Goal: Task Accomplishment & Management: Complete application form

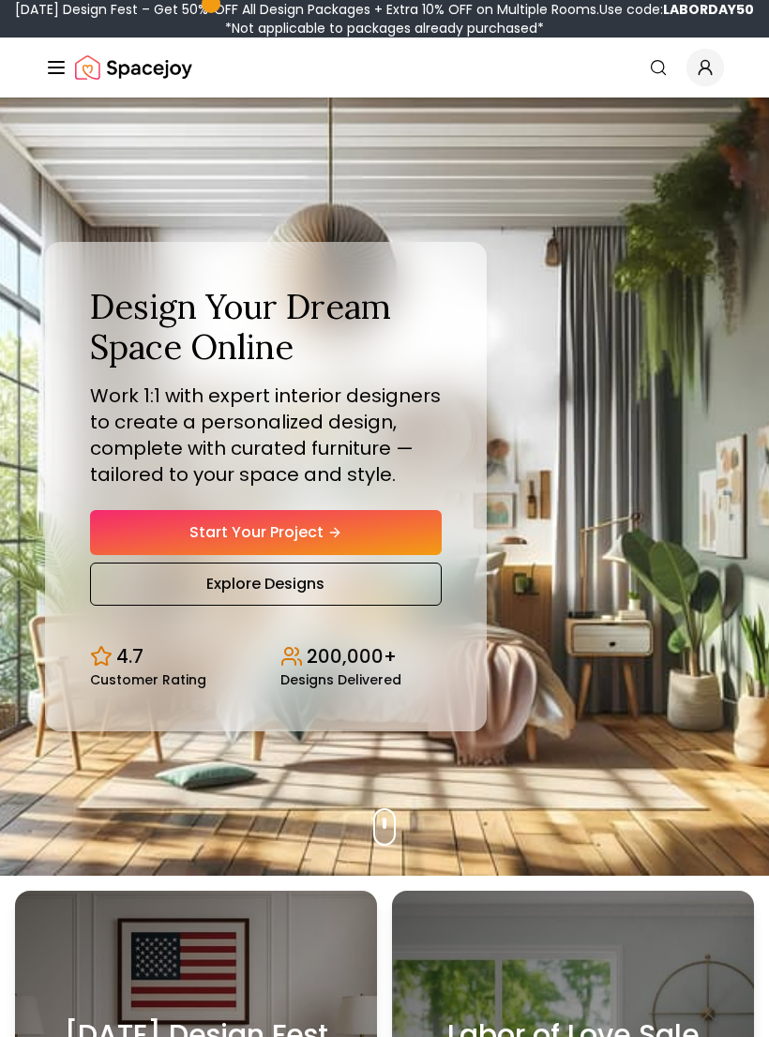
click at [415, 543] on link "Start Your Project" at bounding box center [266, 532] width 352 height 45
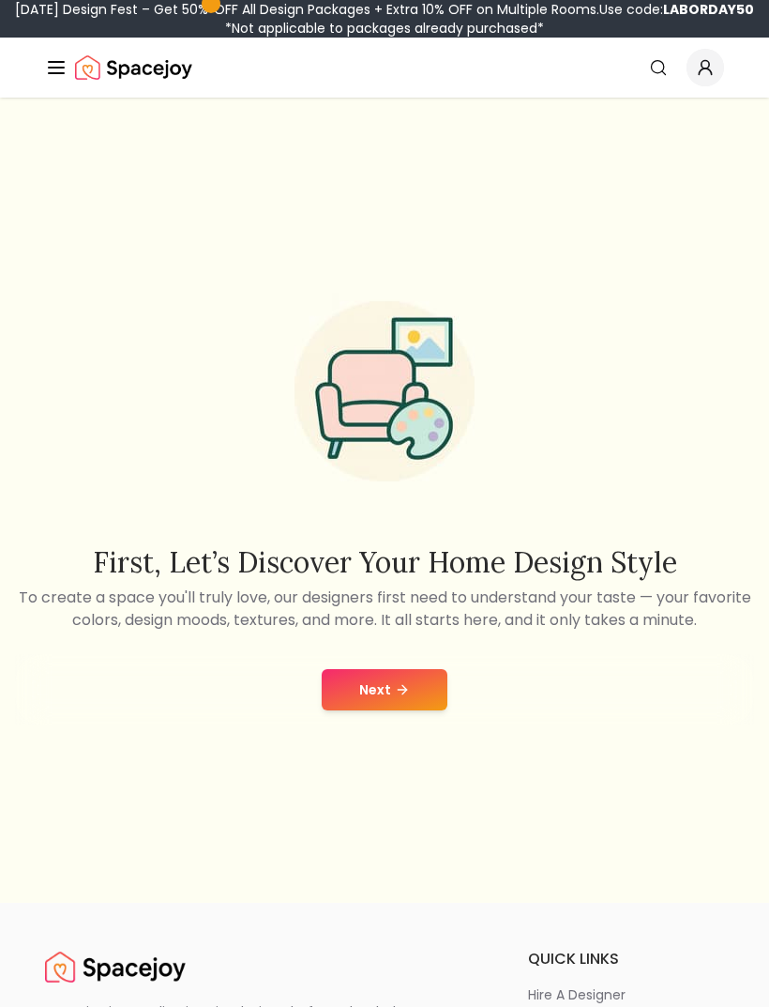
click at [434, 708] on button "Next" at bounding box center [385, 689] width 126 height 41
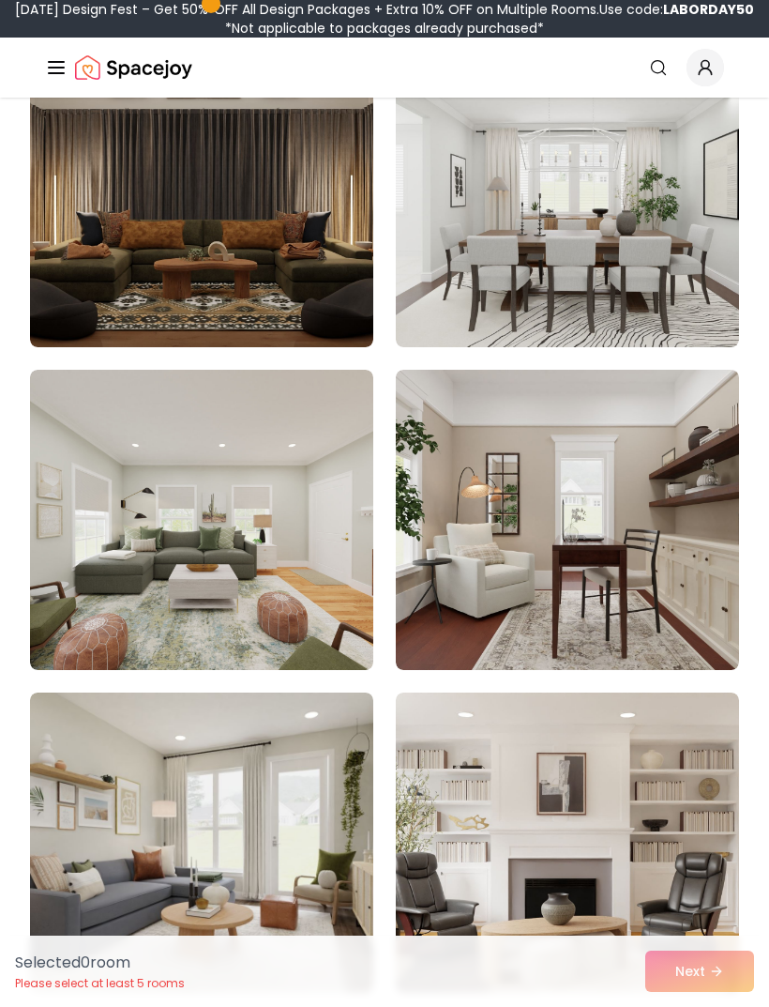
click at [320, 284] on img at bounding box center [201, 197] width 343 height 300
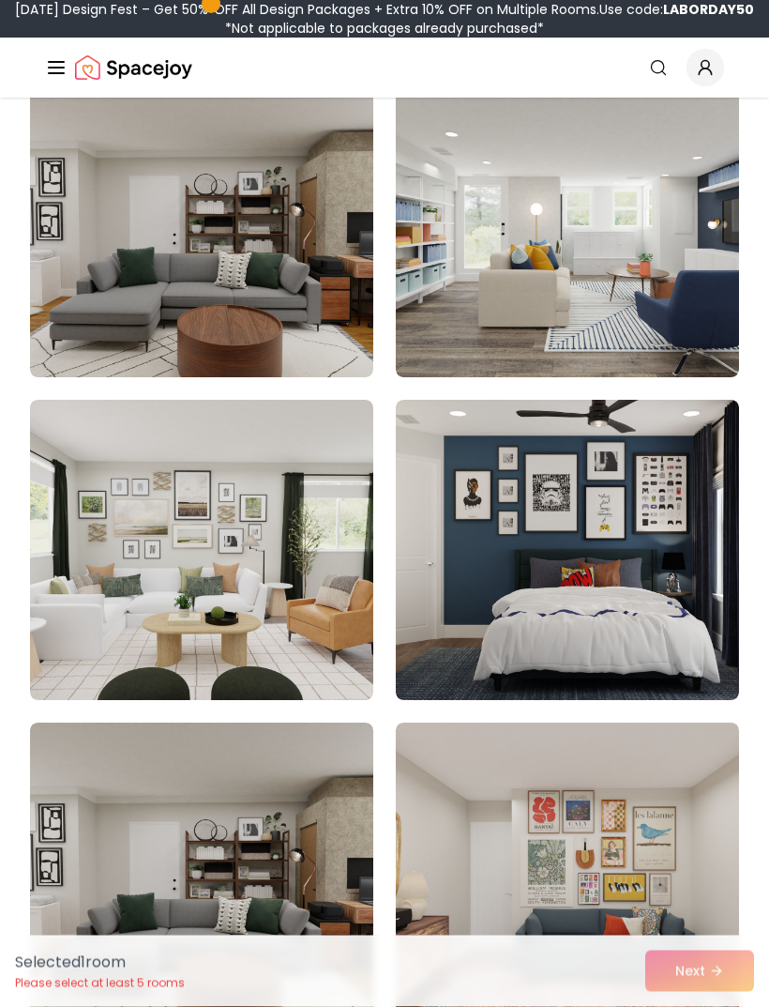
scroll to position [3818, 0]
click at [647, 619] on img at bounding box center [567, 550] width 343 height 300
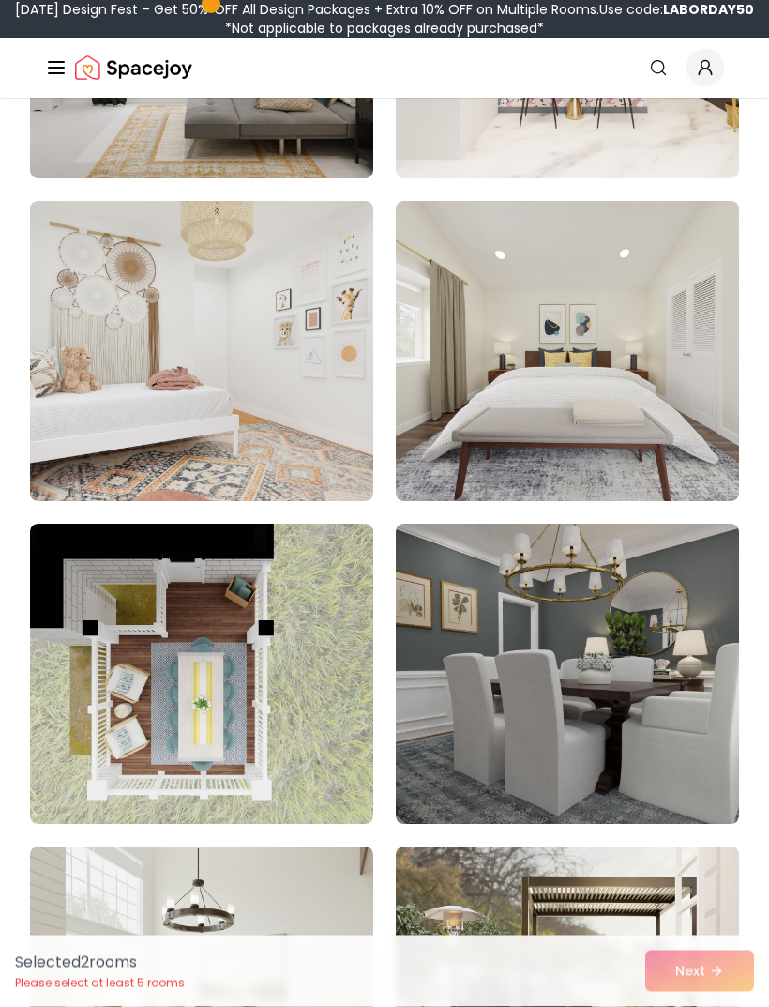
scroll to position [11438, 0]
click at [713, 1006] on div "Selected 2 room s Please select at least 5 rooms Next" at bounding box center [384, 970] width 769 height 71
click at [712, 1006] on div "Selected 2 room s Please select at least 5 rooms Next" at bounding box center [384, 970] width 769 height 71
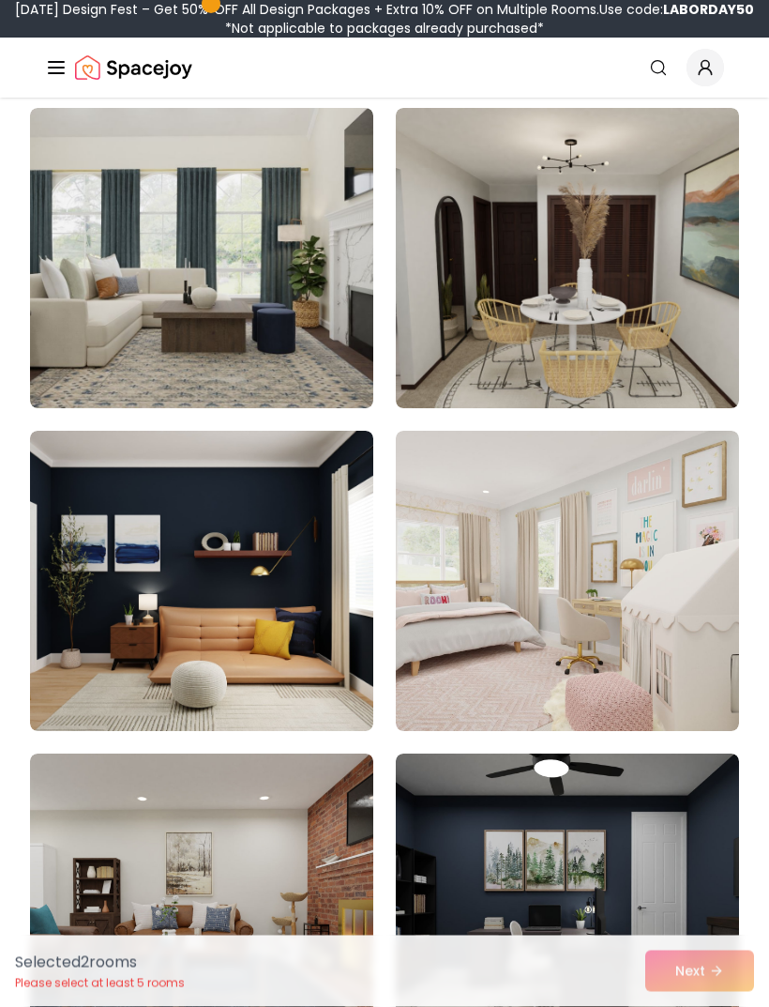
scroll to position [15403, 0]
click at [265, 607] on img at bounding box center [201, 581] width 343 height 300
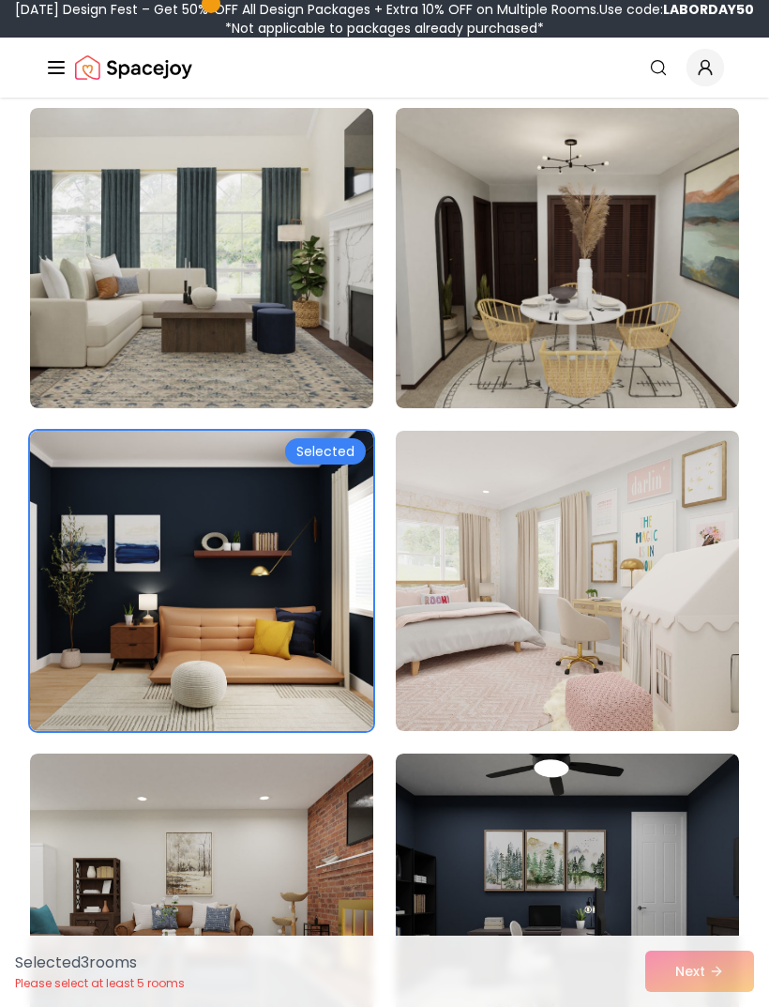
click at [689, 871] on img at bounding box center [567, 903] width 343 height 300
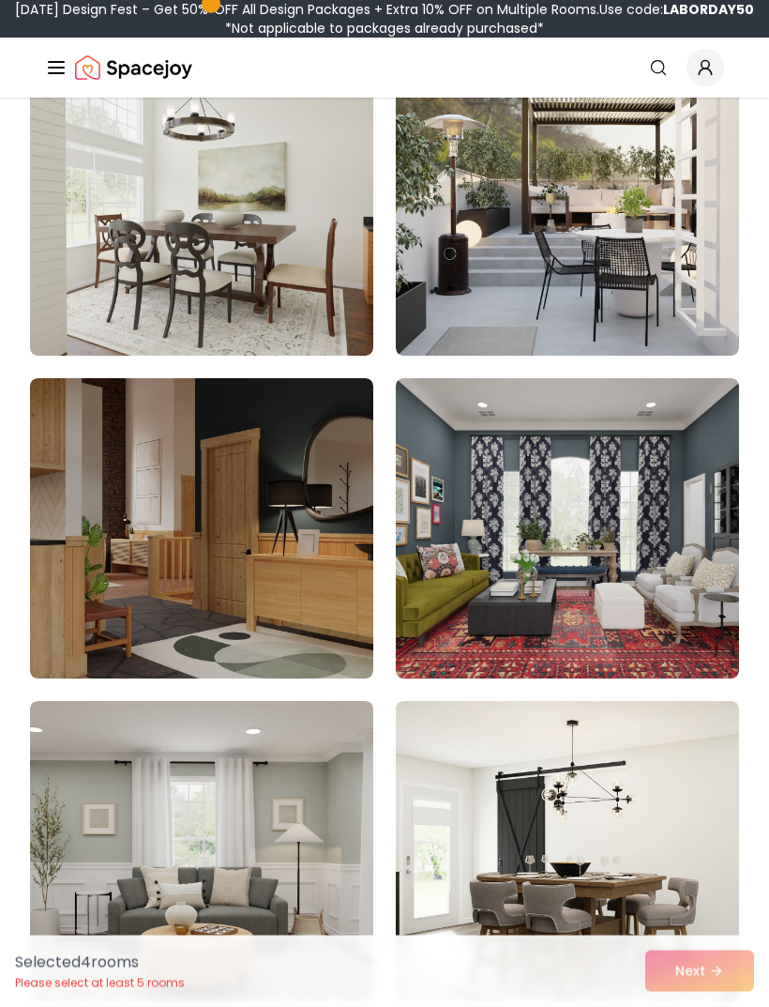
scroll to position [12229, 0]
click at [73, 651] on img at bounding box center [201, 528] width 343 height 300
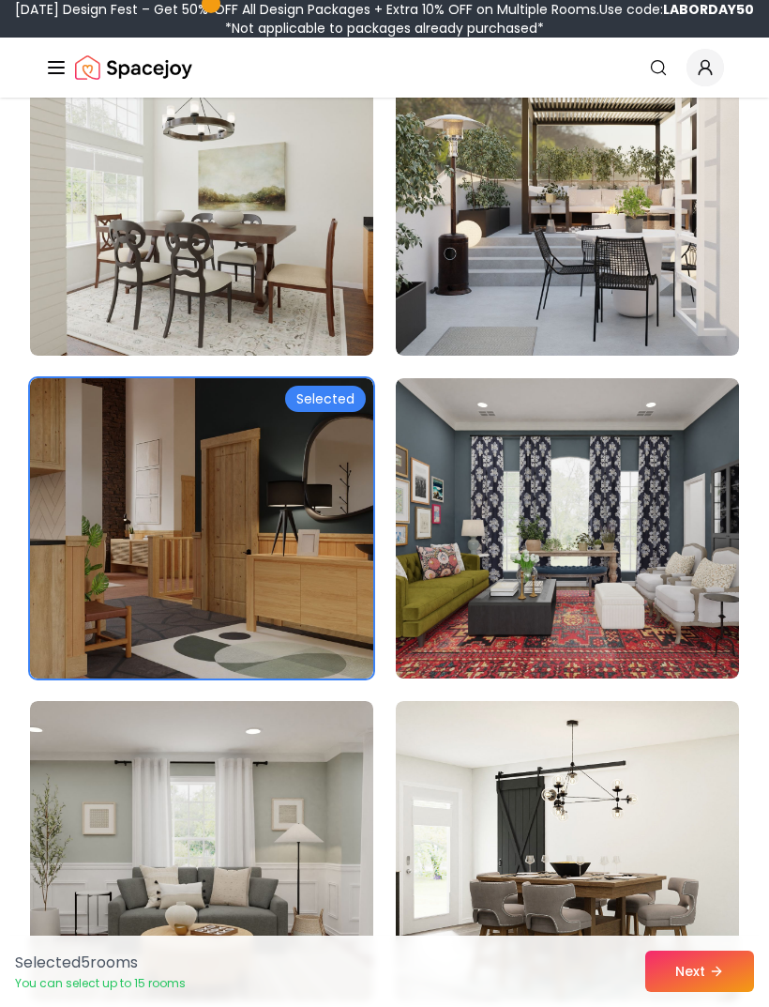
click at [704, 978] on button "Next" at bounding box center [699, 970] width 109 height 41
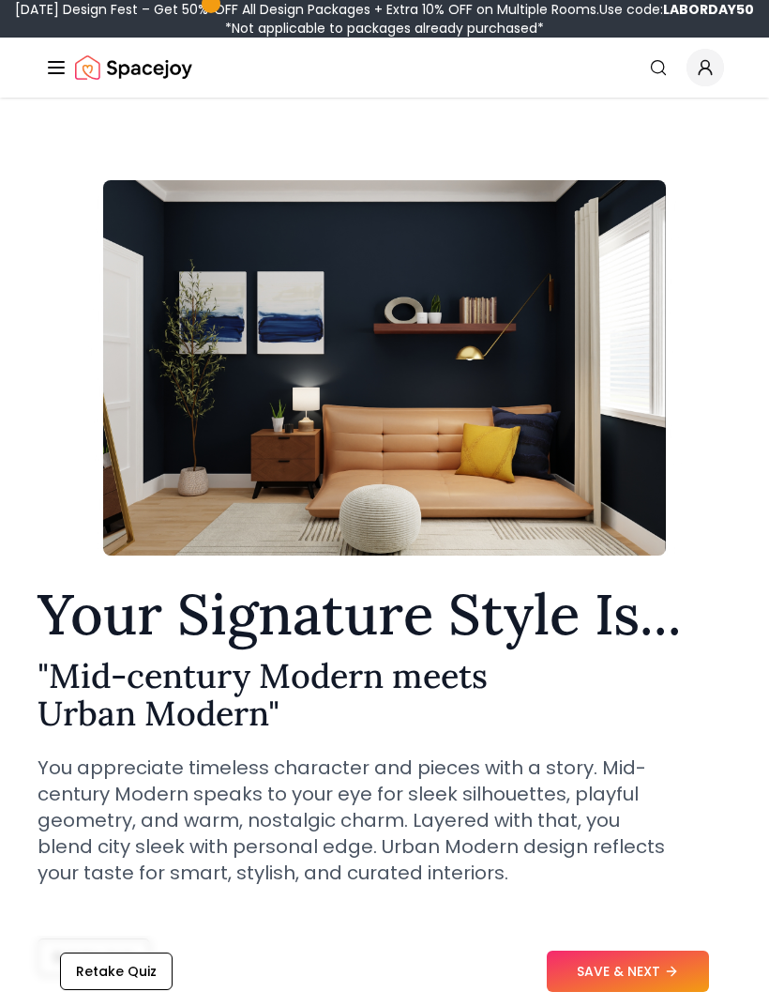
click at [658, 977] on button "SAVE & NEXT" at bounding box center [628, 970] width 162 height 41
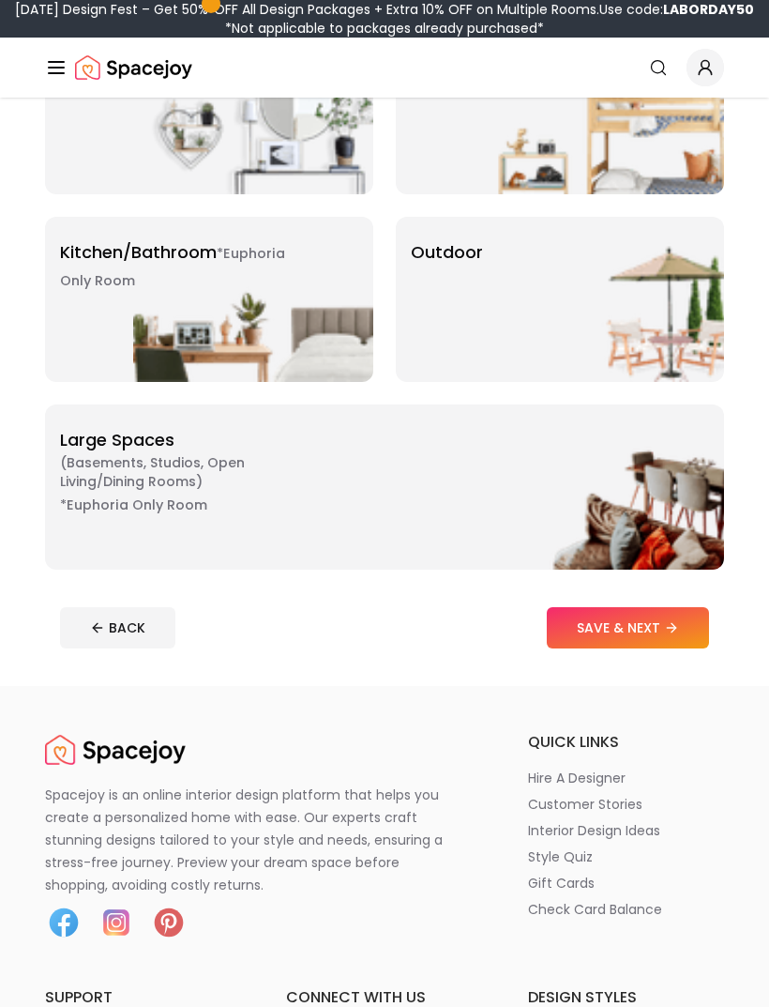
click at [679, 621] on icon at bounding box center [671, 628] width 15 height 15
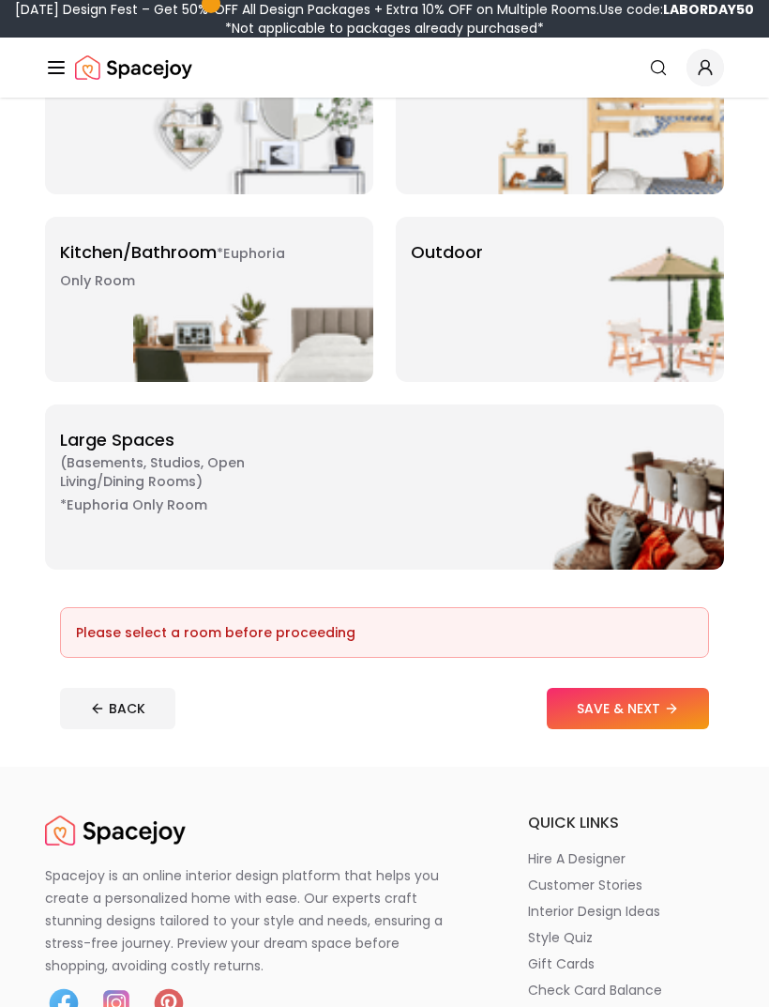
click at [668, 534] on img at bounding box center [604, 486] width 240 height 165
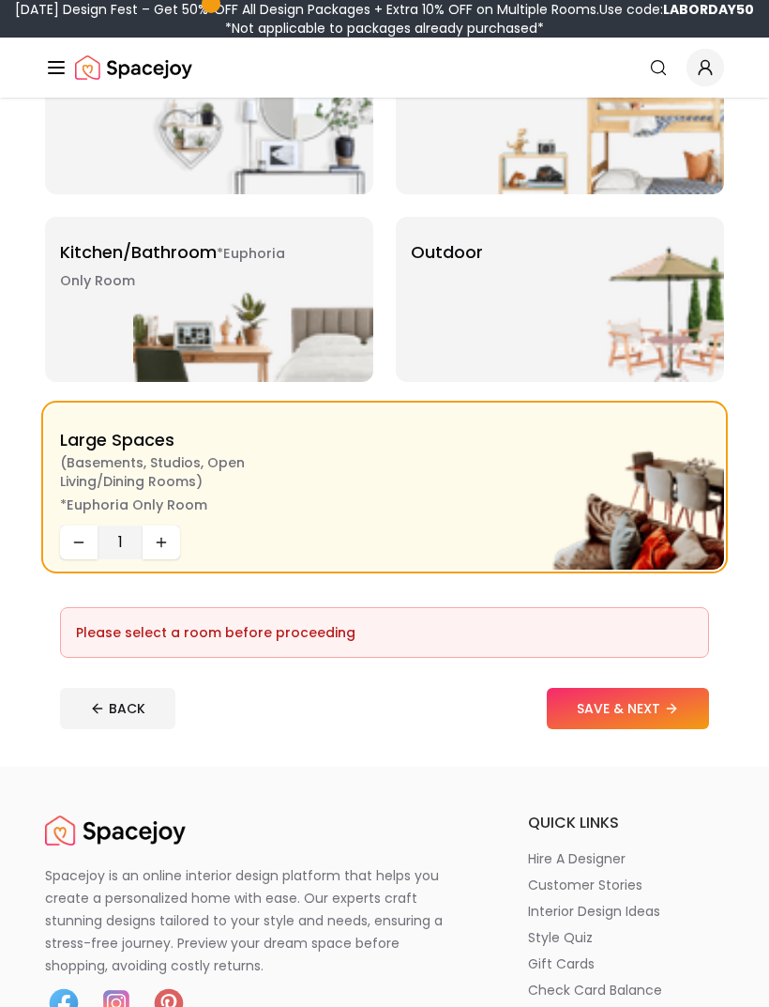
click at [678, 714] on icon at bounding box center [671, 708] width 15 height 15
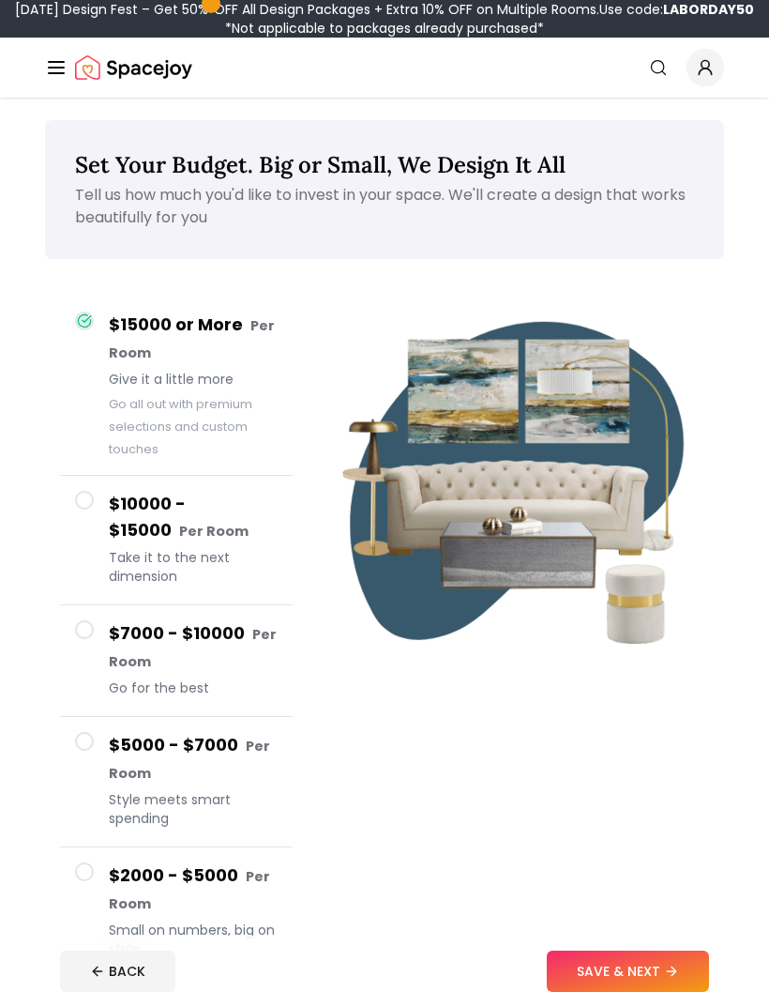
click at [56, 866] on div "$15000 or More Per Room Give it a little more Go all out with premium selection…" at bounding box center [176, 636] width 263 height 710
click at [81, 872] on span at bounding box center [84, 871] width 19 height 19
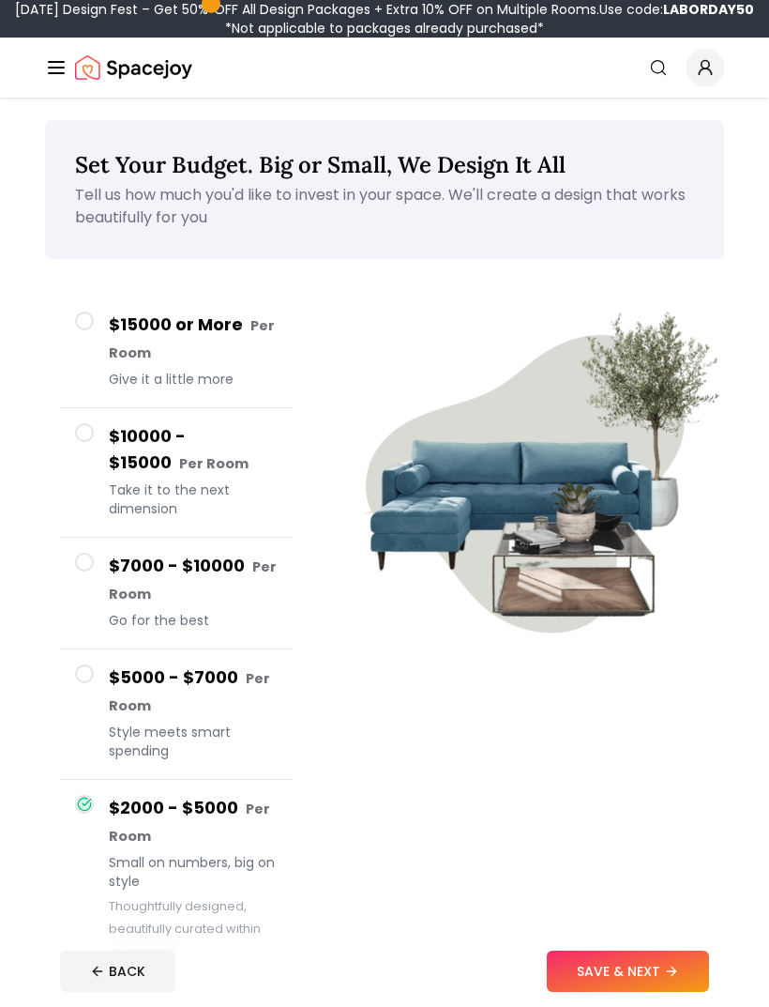
click at [655, 991] on button "SAVE & NEXT" at bounding box center [628, 970] width 162 height 41
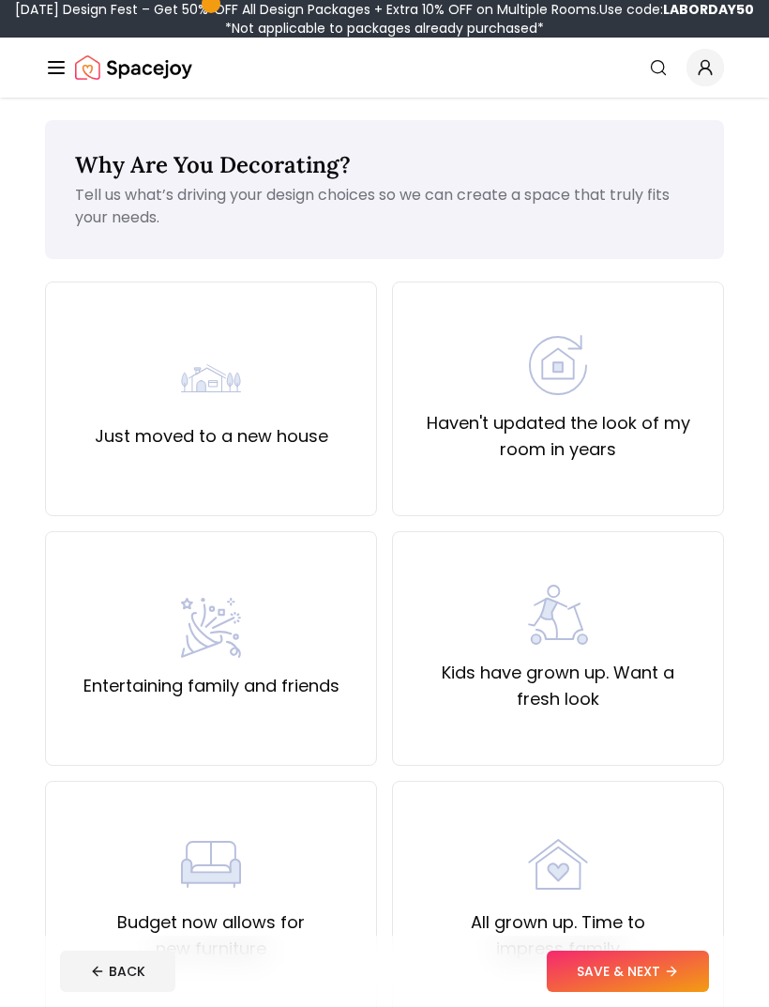
click at [681, 727] on div "Kids have grown up. Want a fresh look" at bounding box center [558, 648] width 332 height 235
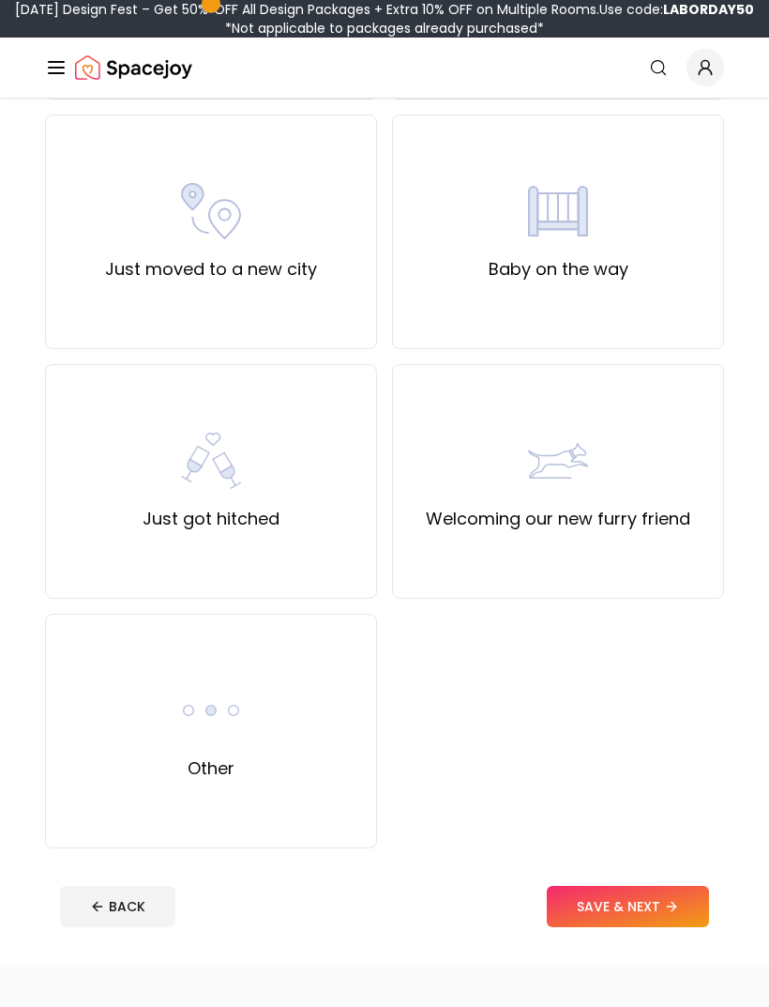
scroll to position [913, 0]
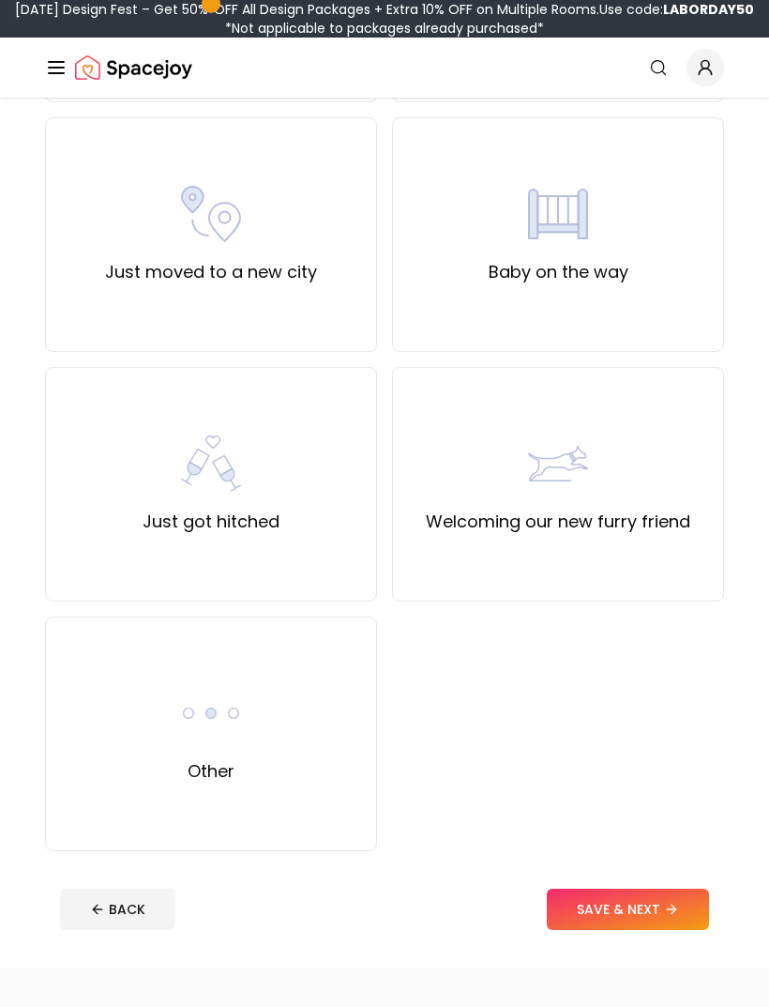
click at [651, 906] on button "SAVE & NEXT" at bounding box center [628, 908] width 162 height 41
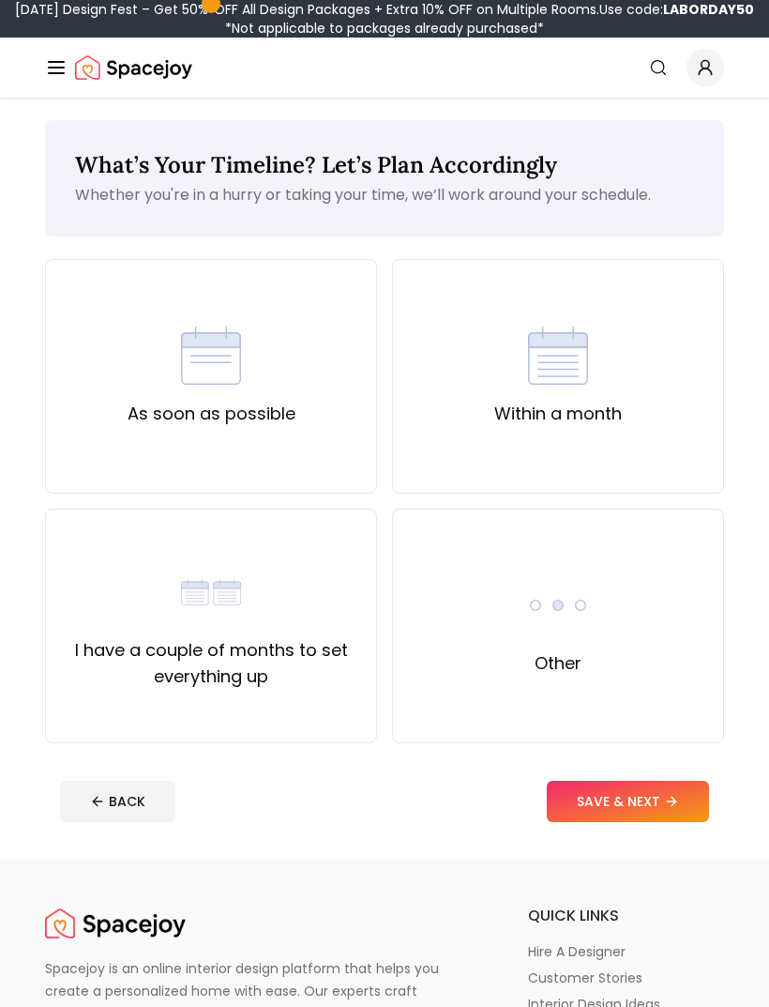
click at [318, 439] on div "As soon as possible" at bounding box center [211, 376] width 332 height 235
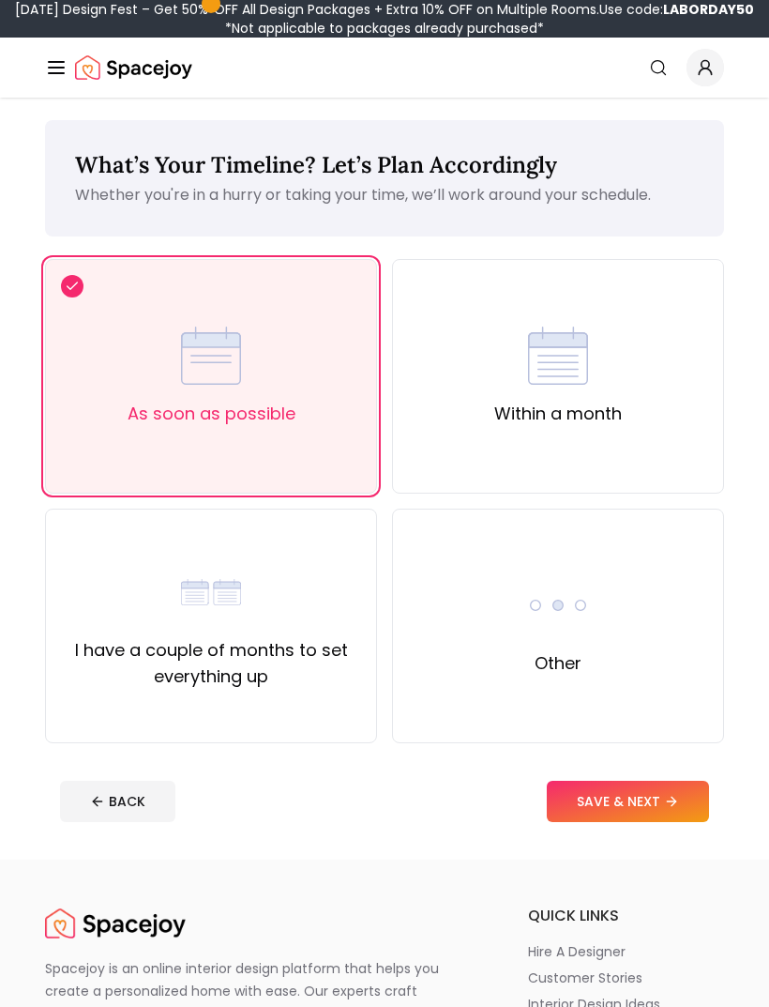
click at [668, 797] on icon at bounding box center [671, 801] width 15 height 15
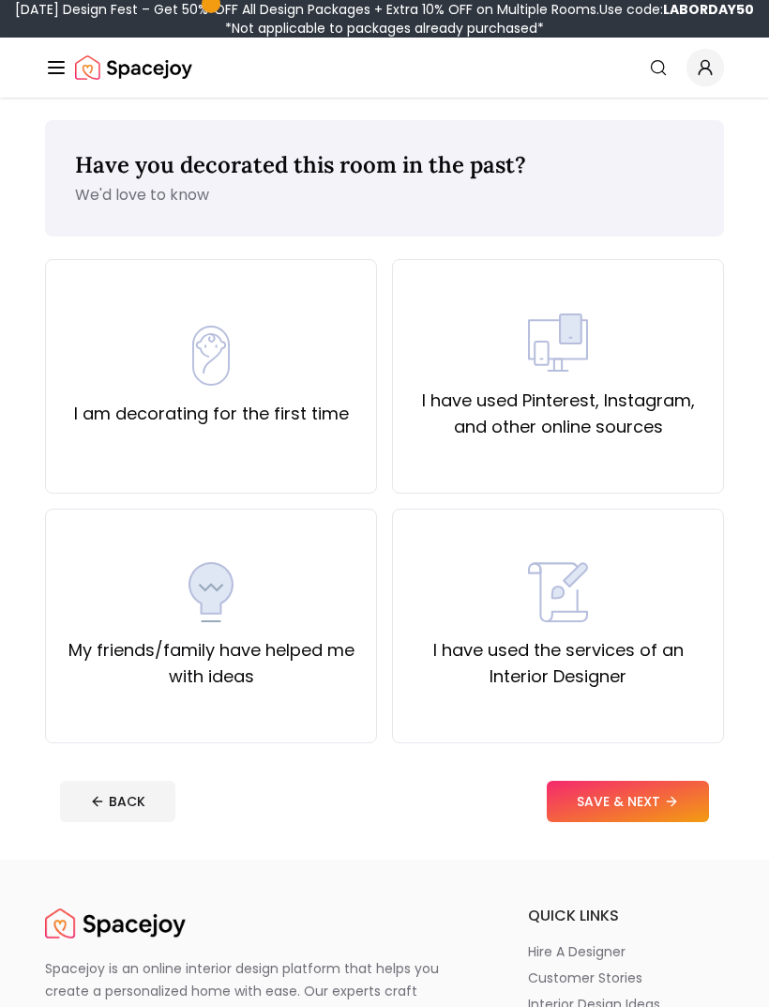
click at [339, 448] on div "I am decorating for the first time" at bounding box center [211, 376] width 332 height 235
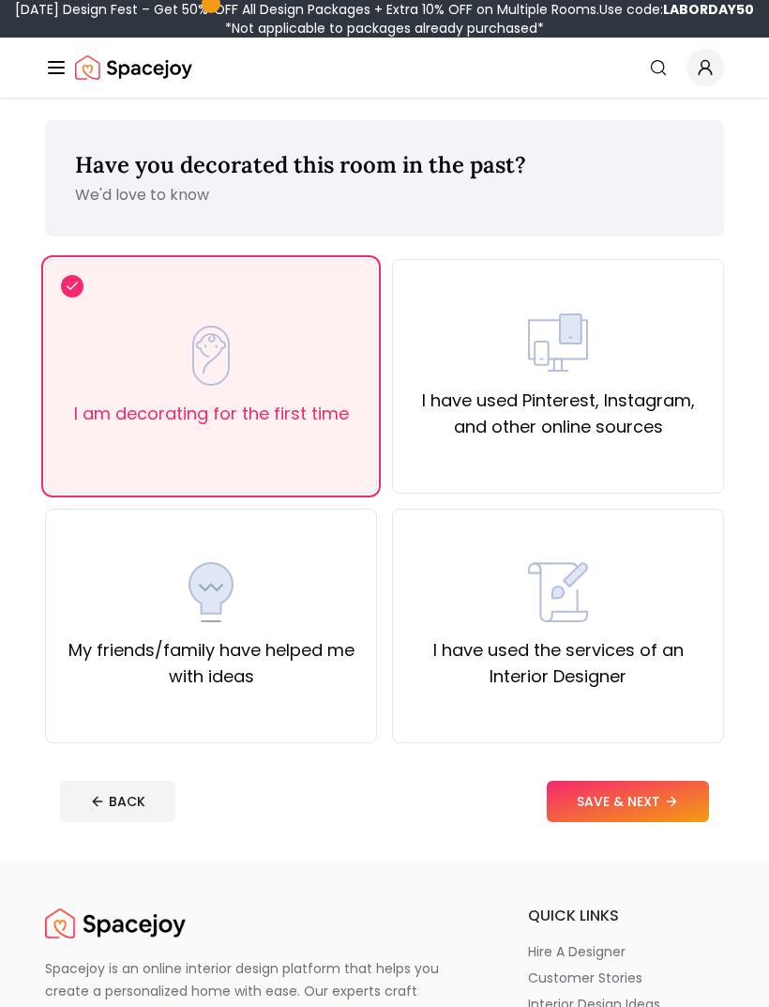
click at [669, 806] on icon at bounding box center [671, 801] width 15 height 15
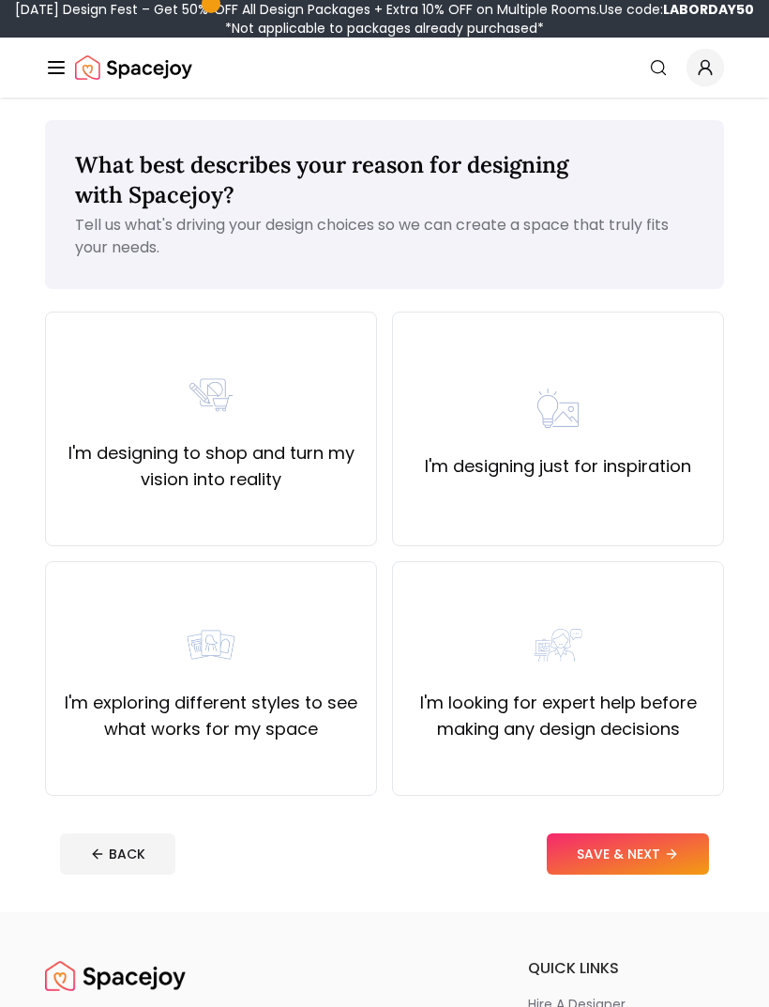
click at [661, 871] on button "SAVE & NEXT" at bounding box center [628, 853] width 162 height 41
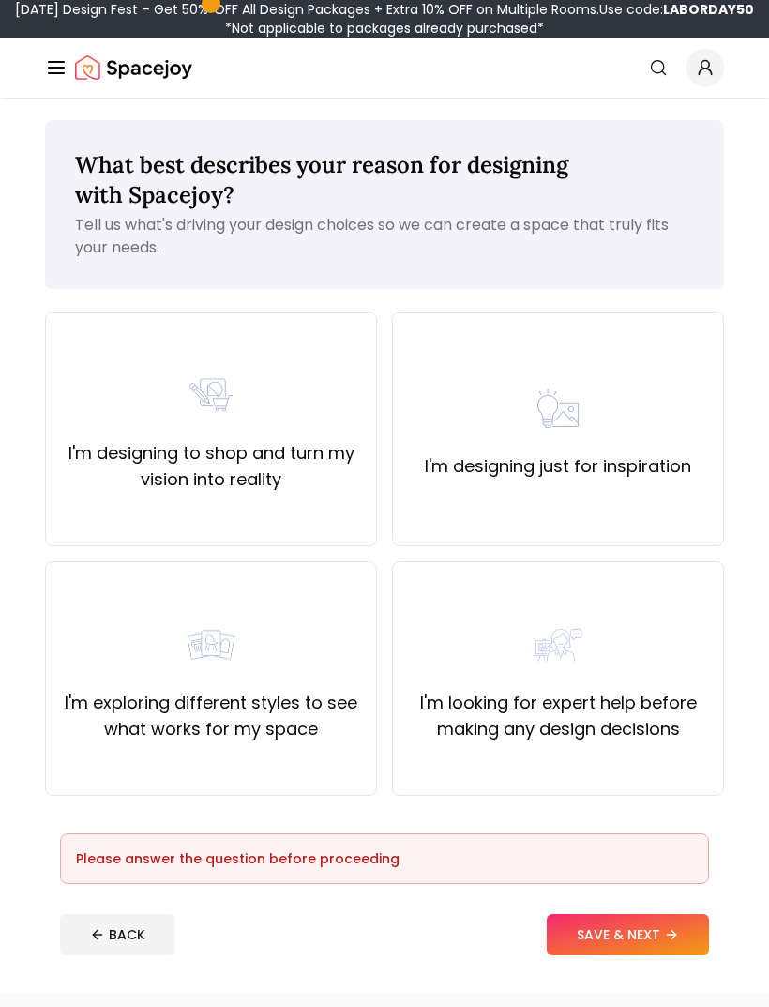
click at [76, 467] on label "I'm designing to shop and turn my vision into reality" at bounding box center [211, 466] width 300 height 53
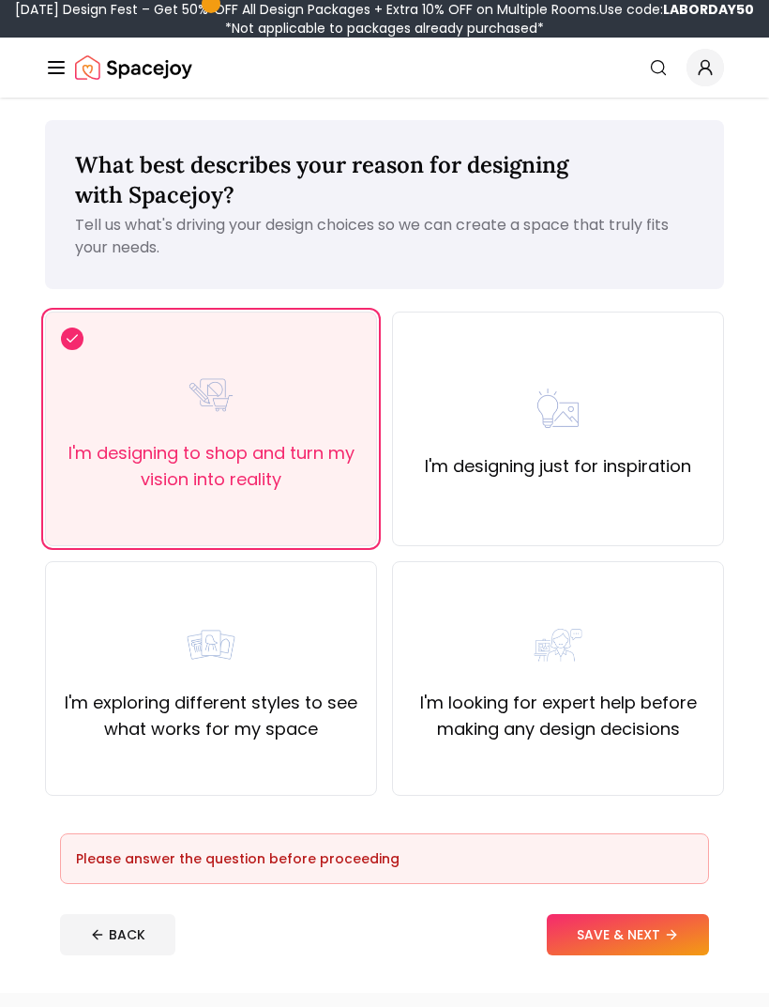
click at [662, 941] on button "SAVE & NEXT" at bounding box center [628, 934] width 162 height 41
